Goal: Task Accomplishment & Management: Use online tool/utility

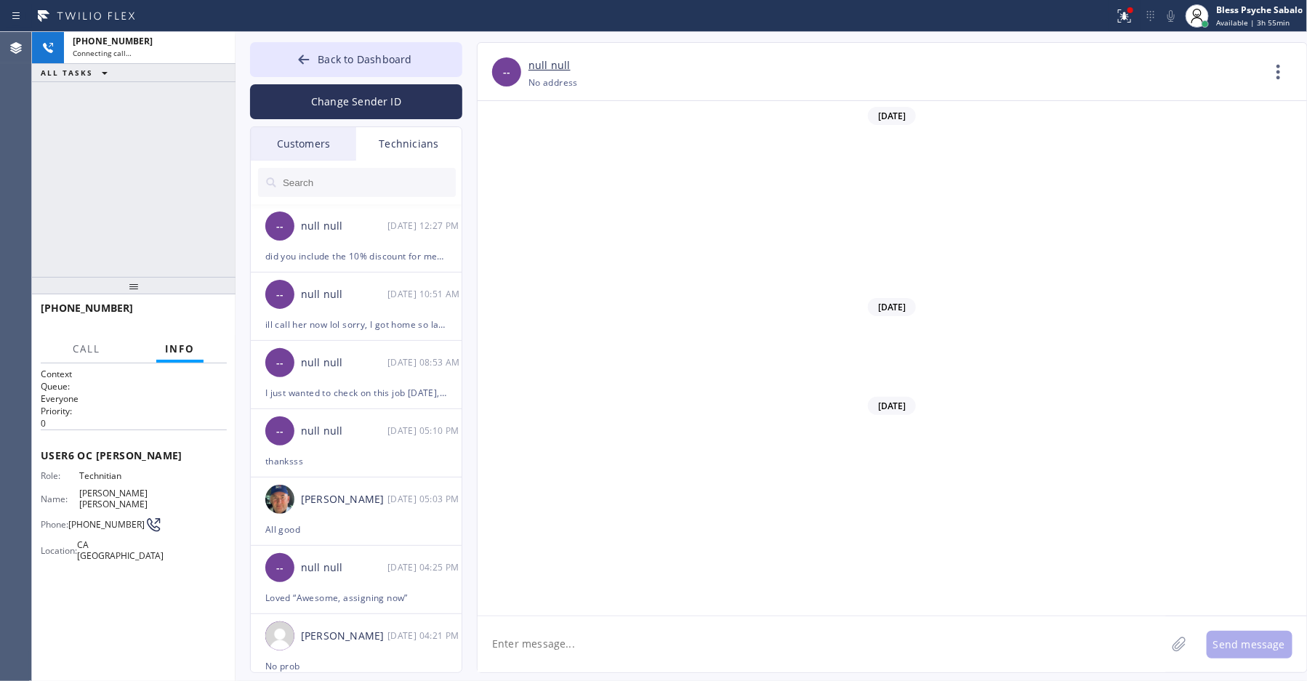
scroll to position [5180, 0]
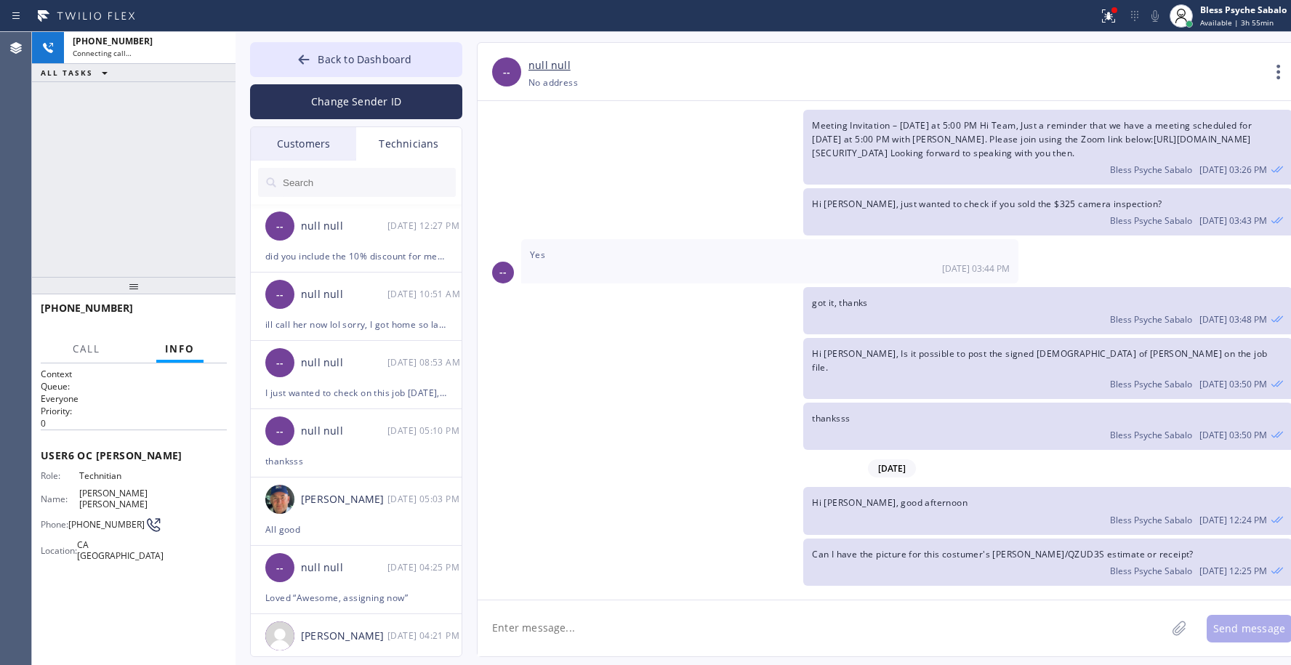
drag, startPoint x: 657, startPoint y: 192, endPoint x: 655, endPoint y: 201, distance: 9.0
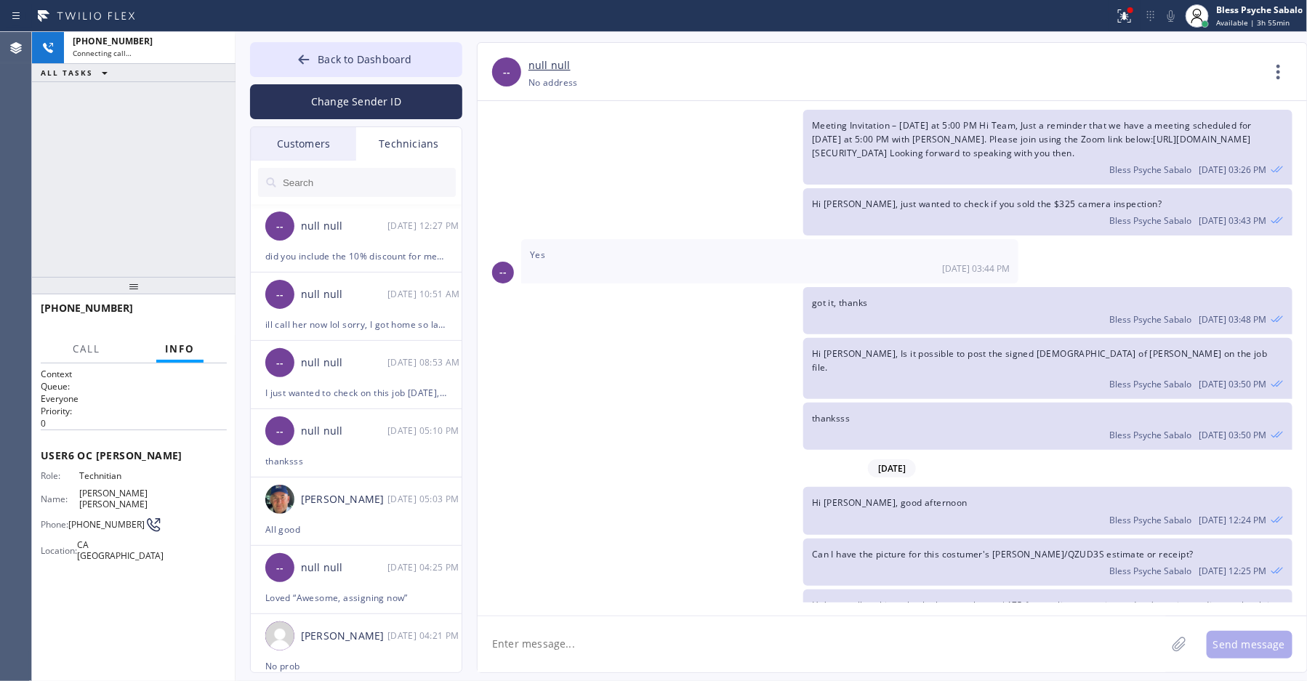
drag, startPoint x: 655, startPoint y: 201, endPoint x: 574, endPoint y: 251, distance: 95.6
click at [576, 287] on div "got it, thanks Bless Psyche Sabalo [DATE] 03:48 PM" at bounding box center [885, 310] width 815 height 47
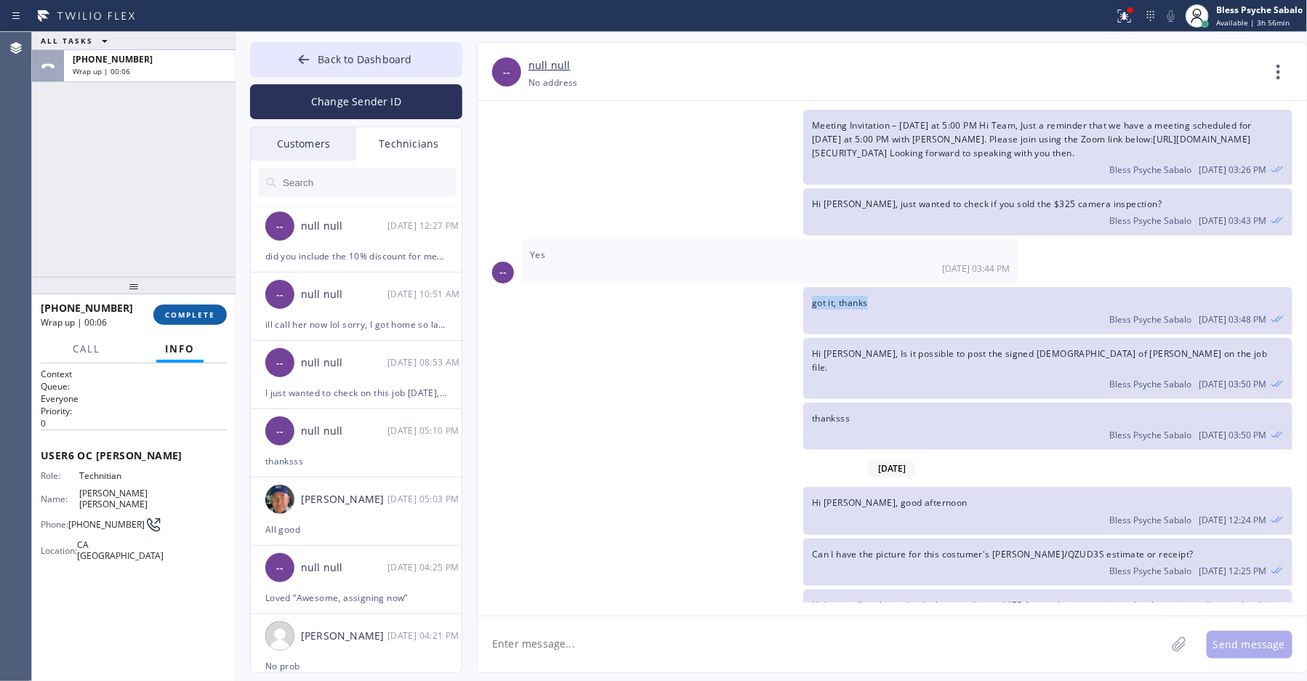
click at [196, 315] on span "COMPLETE" at bounding box center [190, 315] width 50 height 10
